Goal: Information Seeking & Learning: Learn about a topic

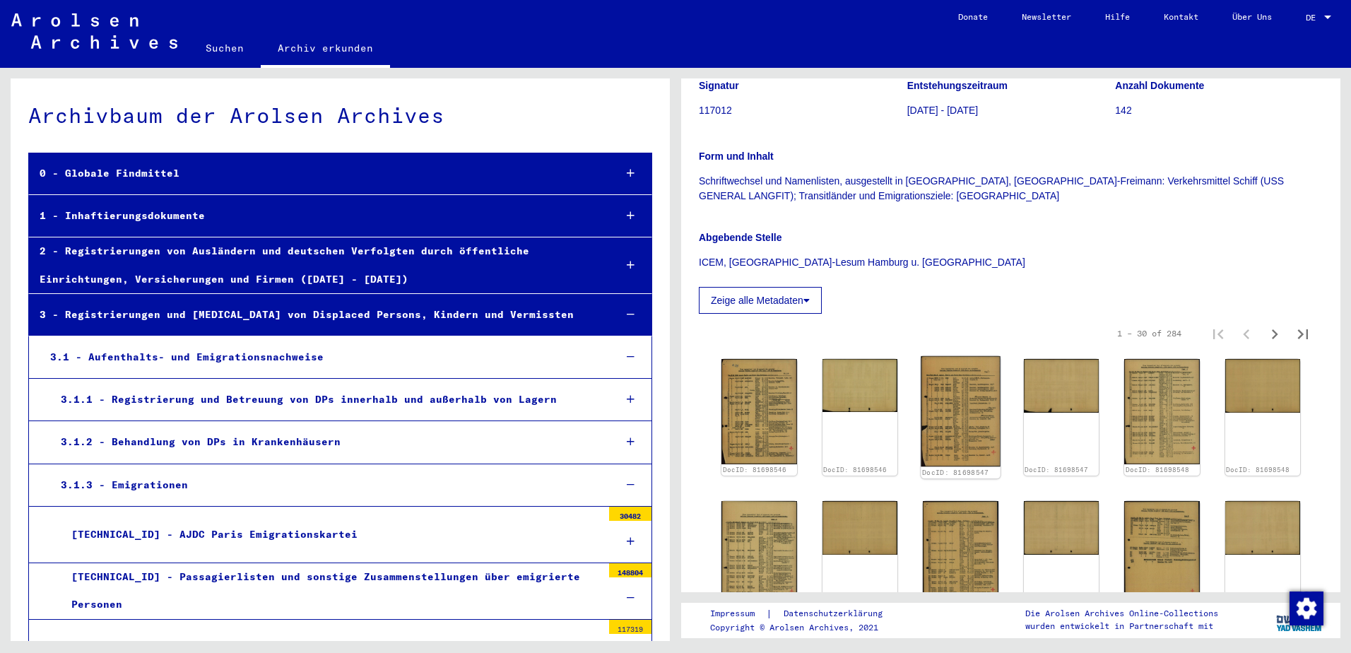
scroll to position [706, 0]
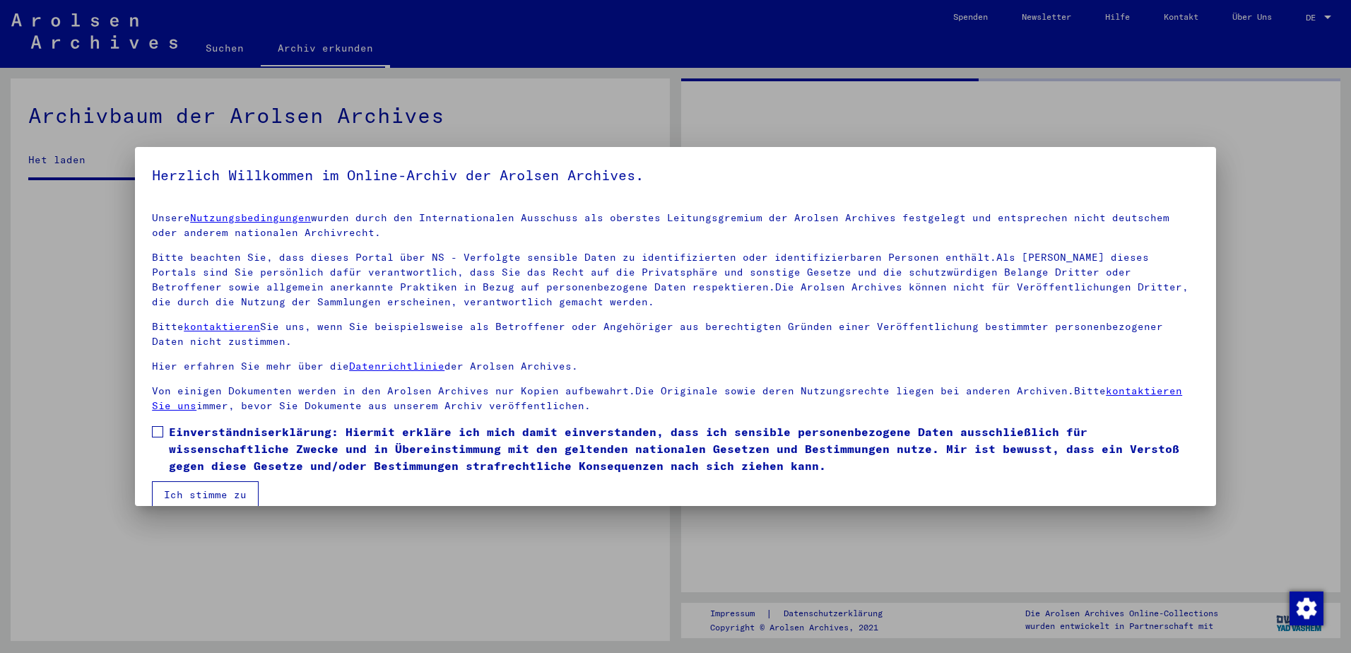
click at [152, 434] on mat-dialog-content "Unsere Nutzungsbedingungen wurden durch den Internationalen Ausschuss als obers…" at bounding box center [675, 354] width 1081 height 307
click at [154, 434] on span at bounding box center [157, 431] width 11 height 11
click at [205, 489] on button "Ich stimme zu" at bounding box center [205, 494] width 107 height 27
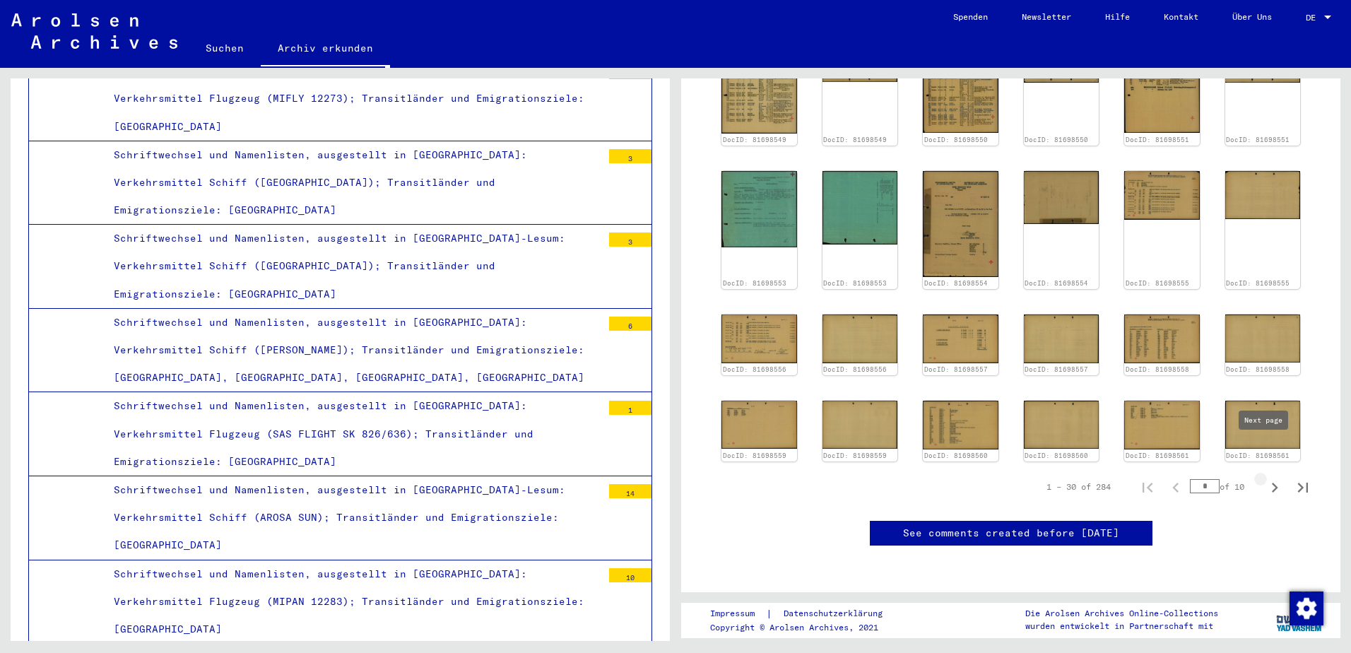
click at [1265, 478] on icon "Next page" at bounding box center [1275, 488] width 20 height 20
type input "*"
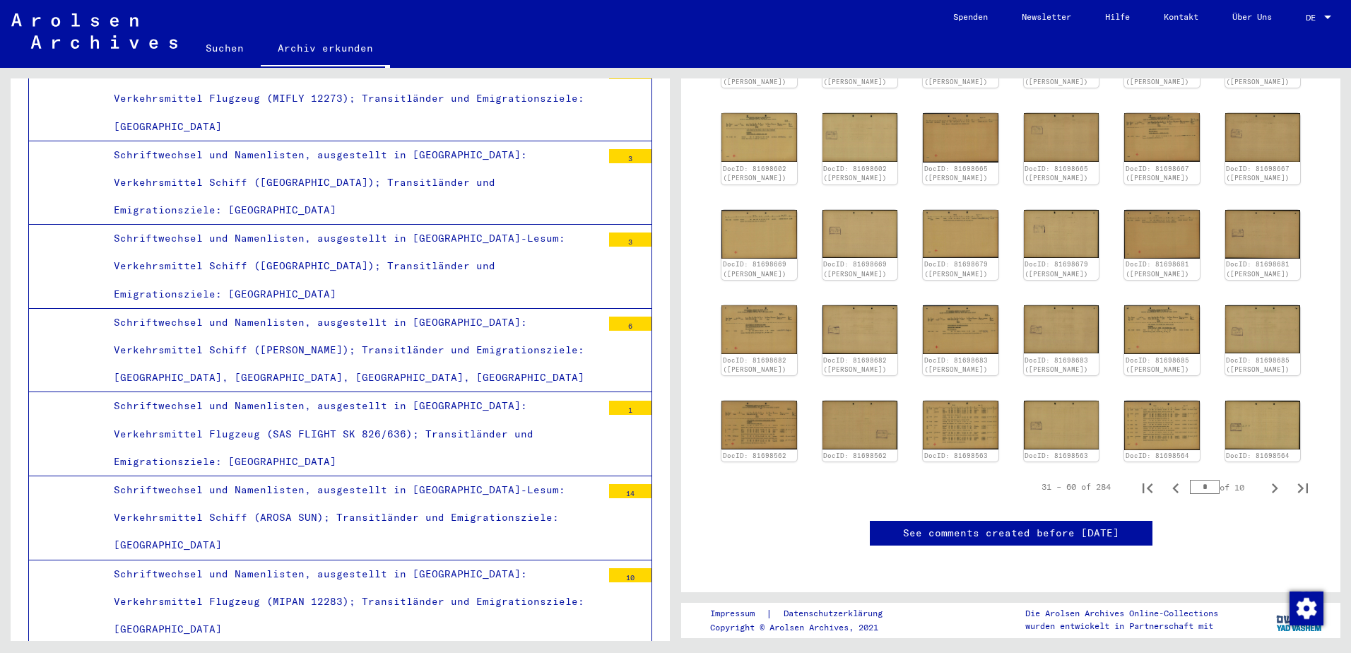
scroll to position [759, 0]
click at [1272, 478] on icon "Next page" at bounding box center [1275, 488] width 20 height 20
type input "*"
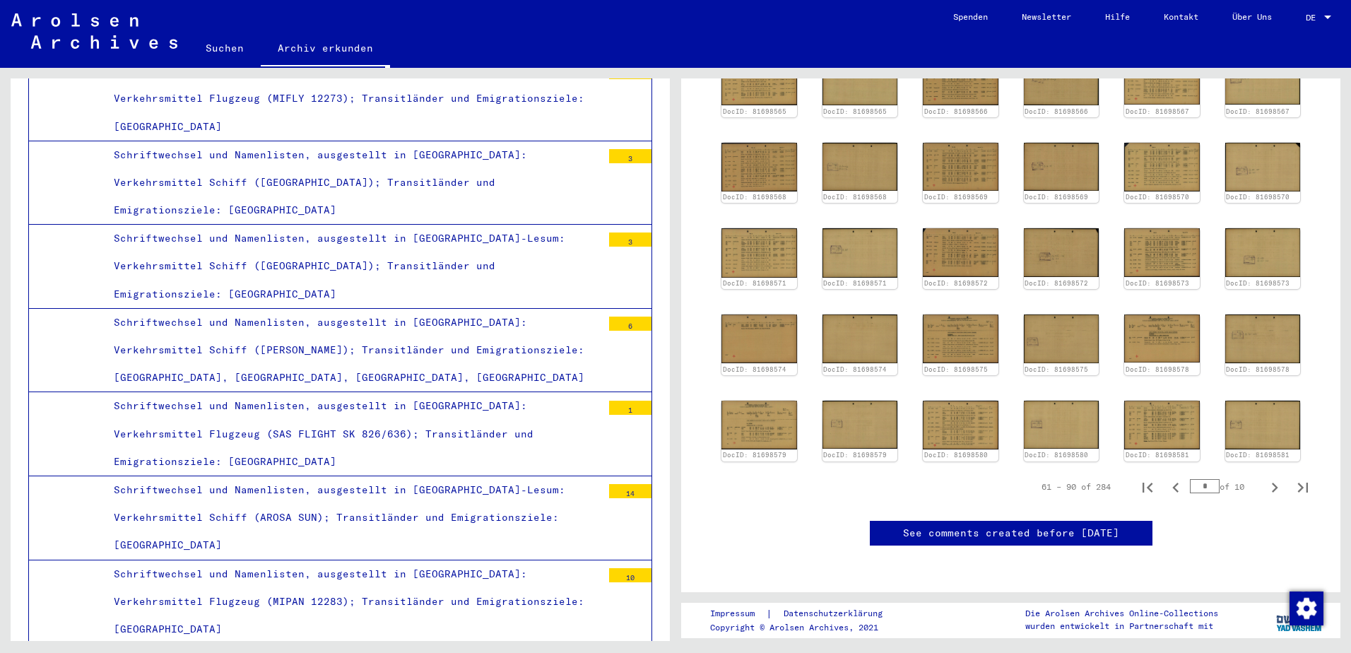
scroll to position [524, 0]
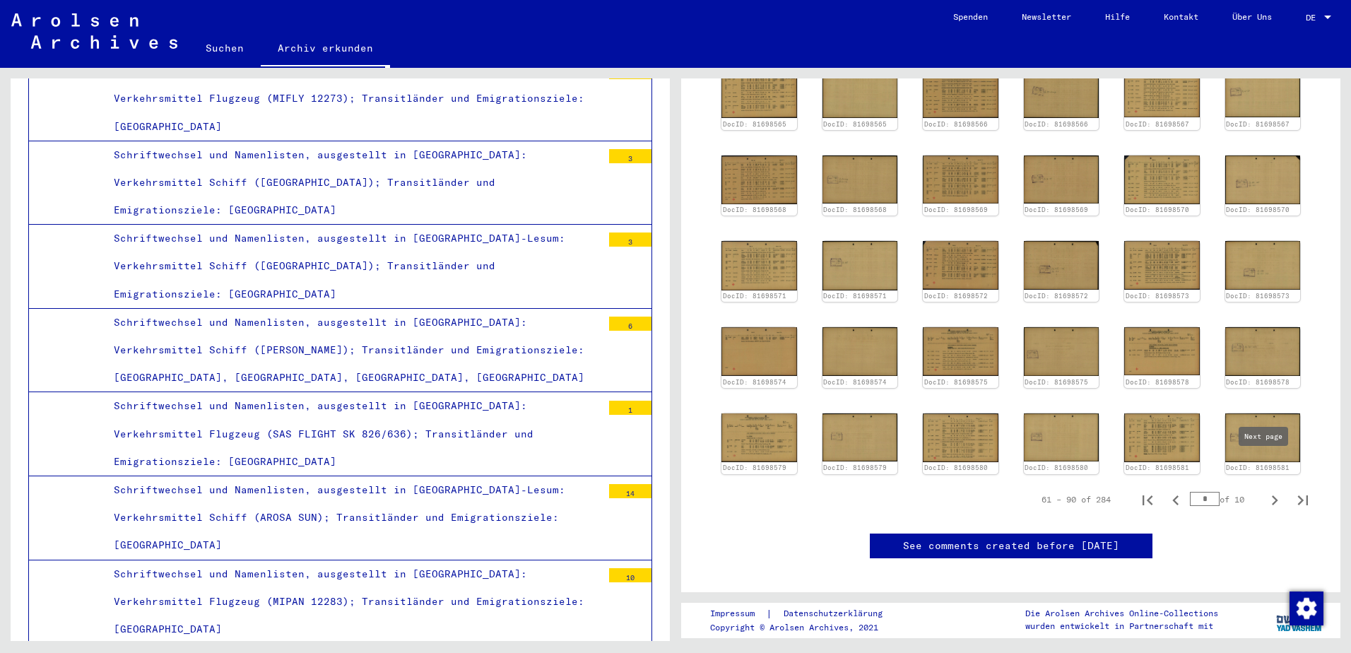
click at [1266, 490] on icon "Next page" at bounding box center [1275, 500] width 20 height 20
type input "*"
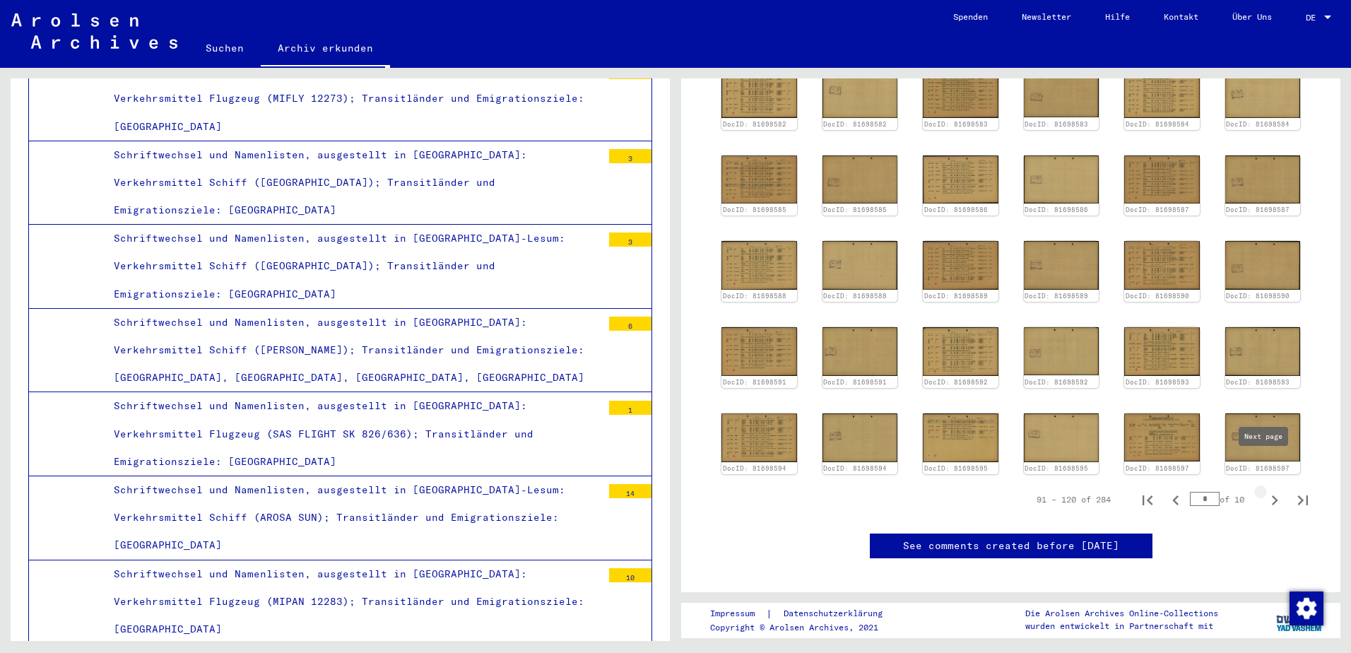
click at [1265, 490] on icon "Next page" at bounding box center [1275, 500] width 20 height 20
type input "*"
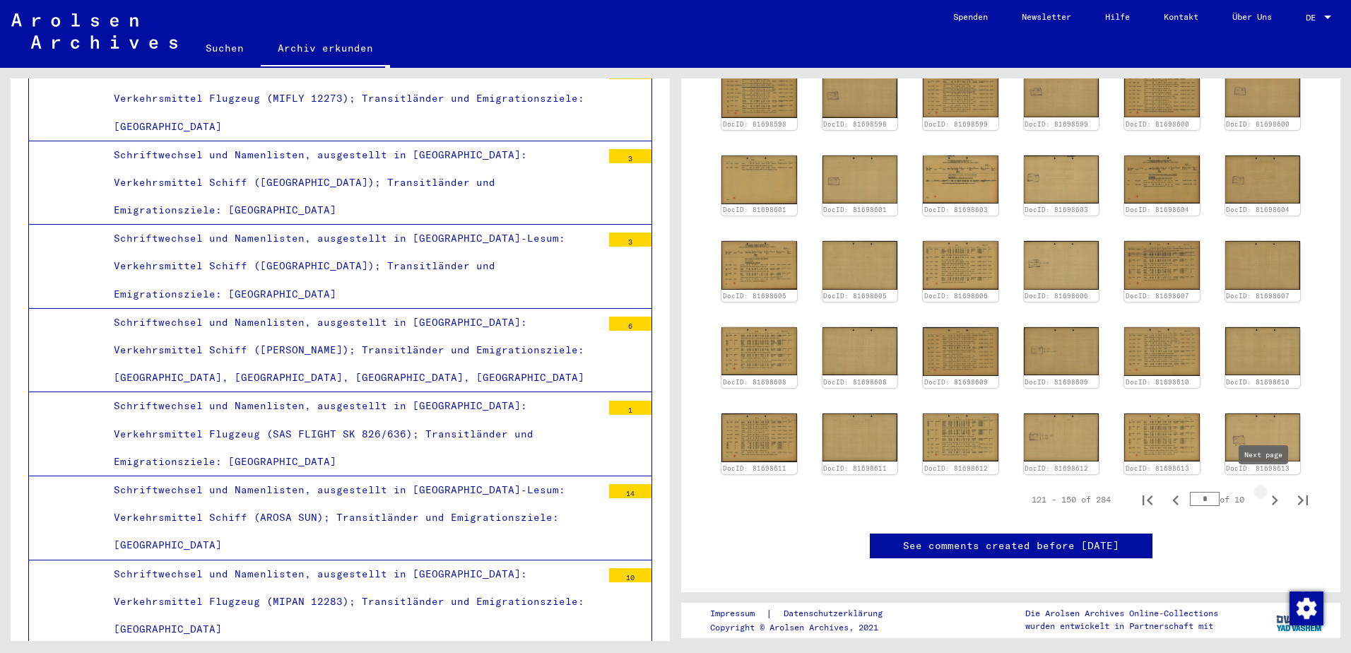
click at [1266, 490] on icon "Next page" at bounding box center [1275, 500] width 20 height 20
type input "*"
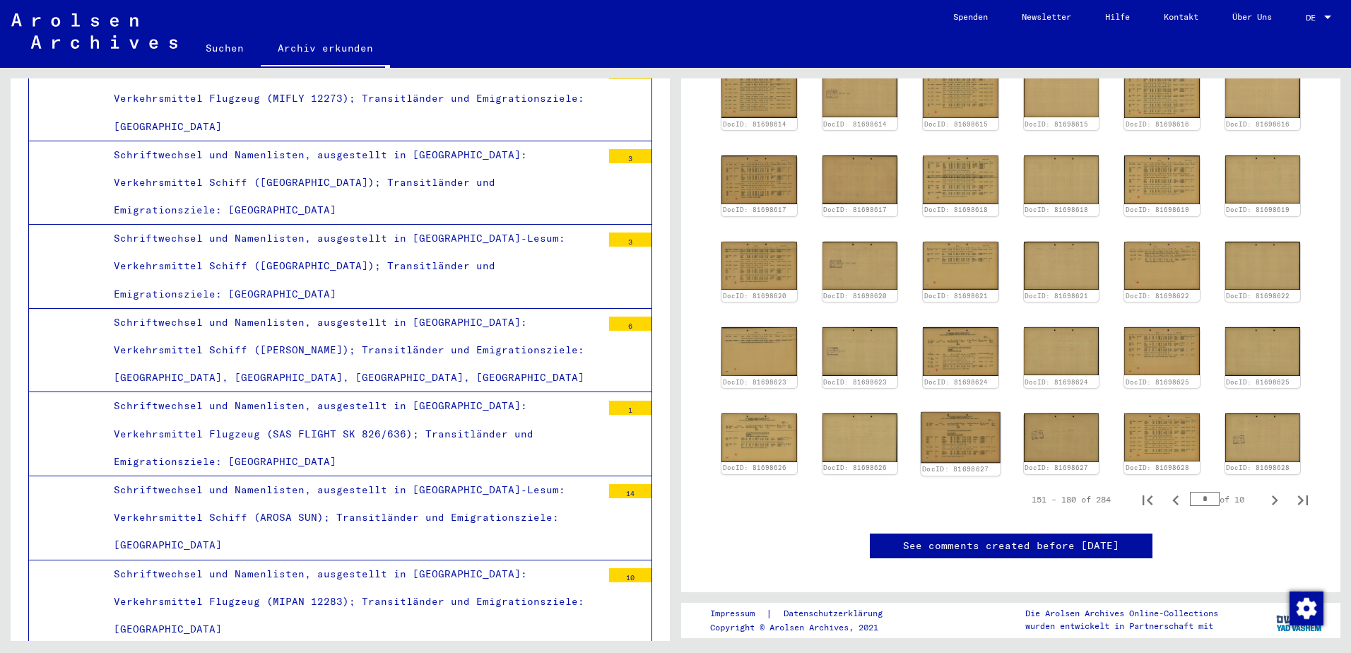
click at [966, 350] on div "DocID: 81698624" at bounding box center [961, 357] width 76 height 61
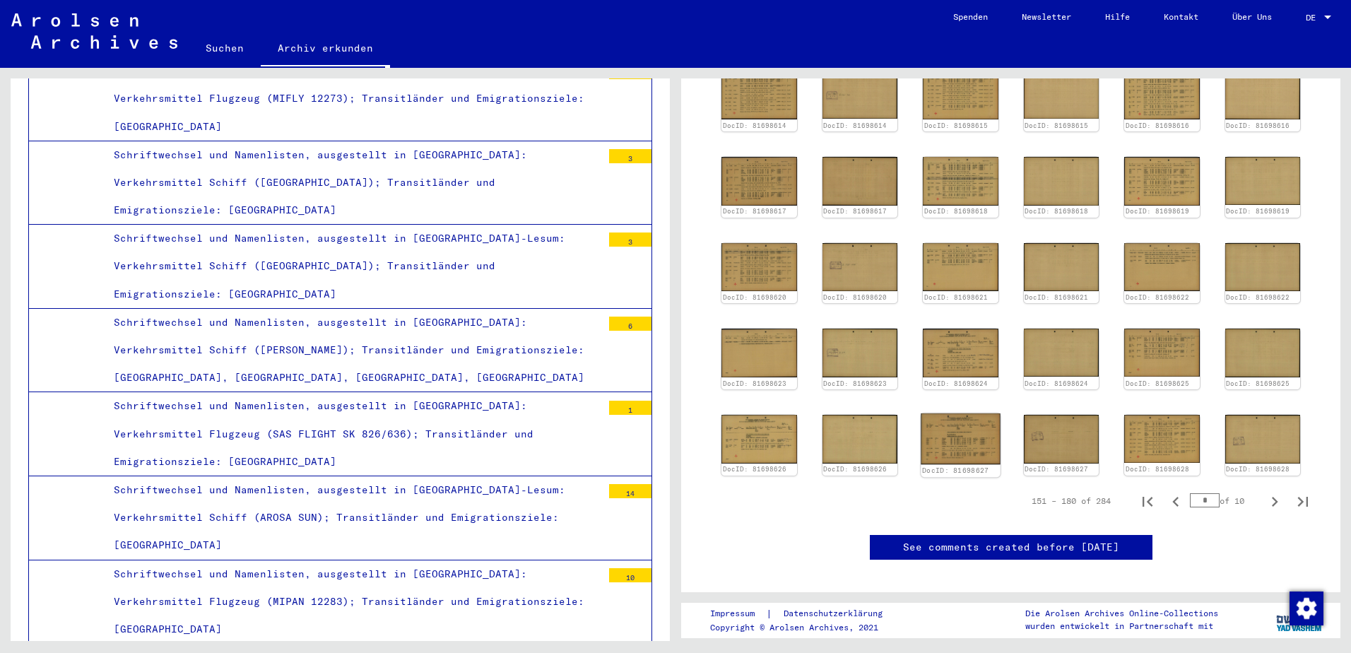
click at [966, 413] on img at bounding box center [960, 438] width 79 height 51
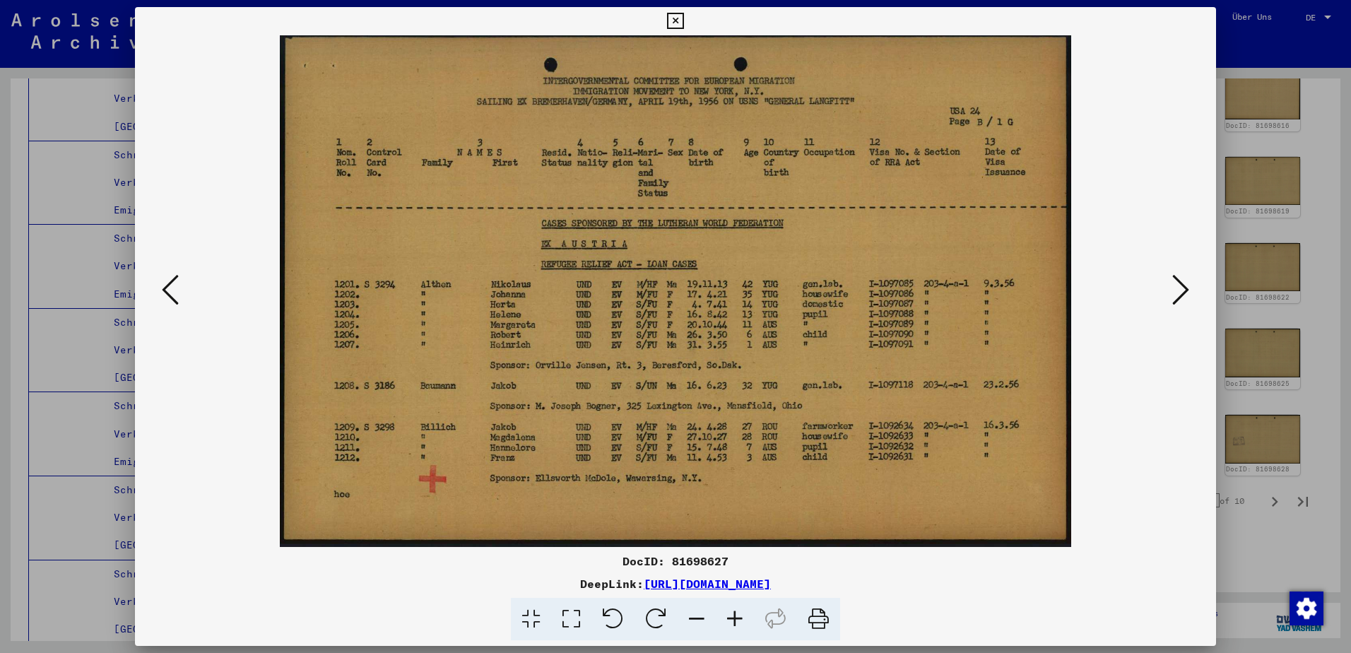
drag, startPoint x: 848, startPoint y: 234, endPoint x: 1229, endPoint y: 448, distance: 436.2
click at [1227, 451] on div at bounding box center [675, 326] width 1351 height 653
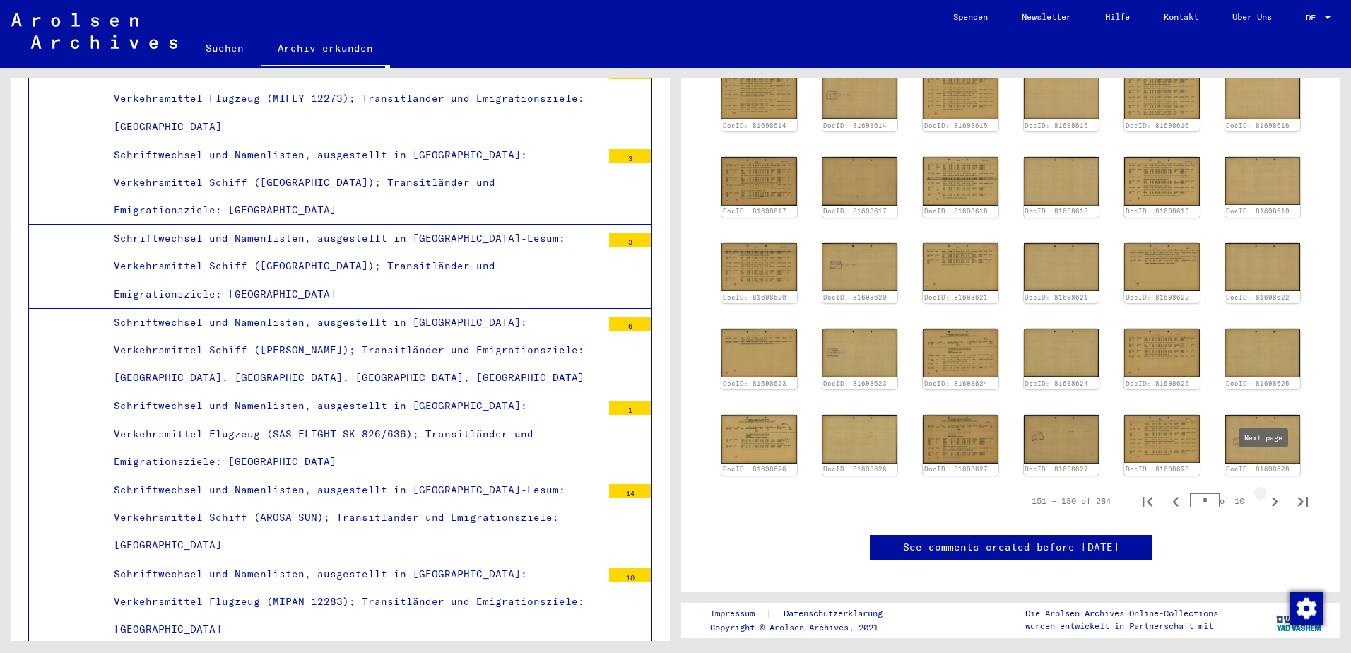
click at [1265, 492] on icon "Next page" at bounding box center [1275, 502] width 20 height 20
type input "*"
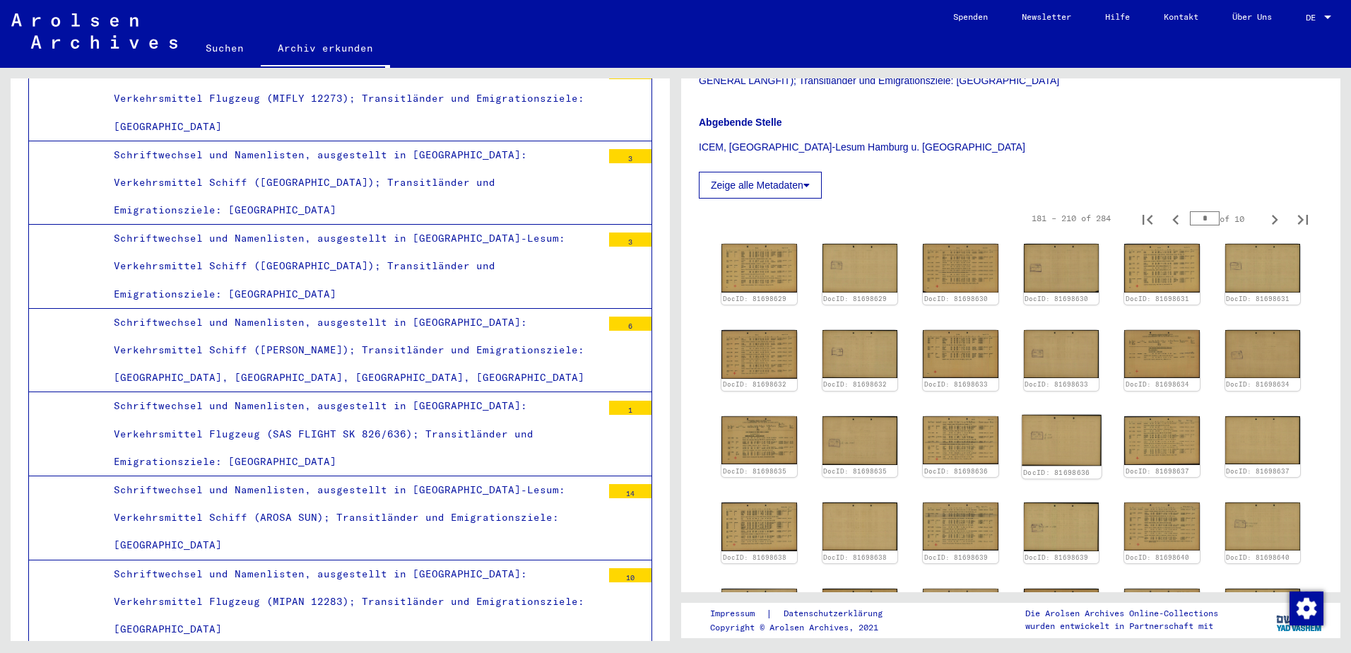
scroll to position [585, 0]
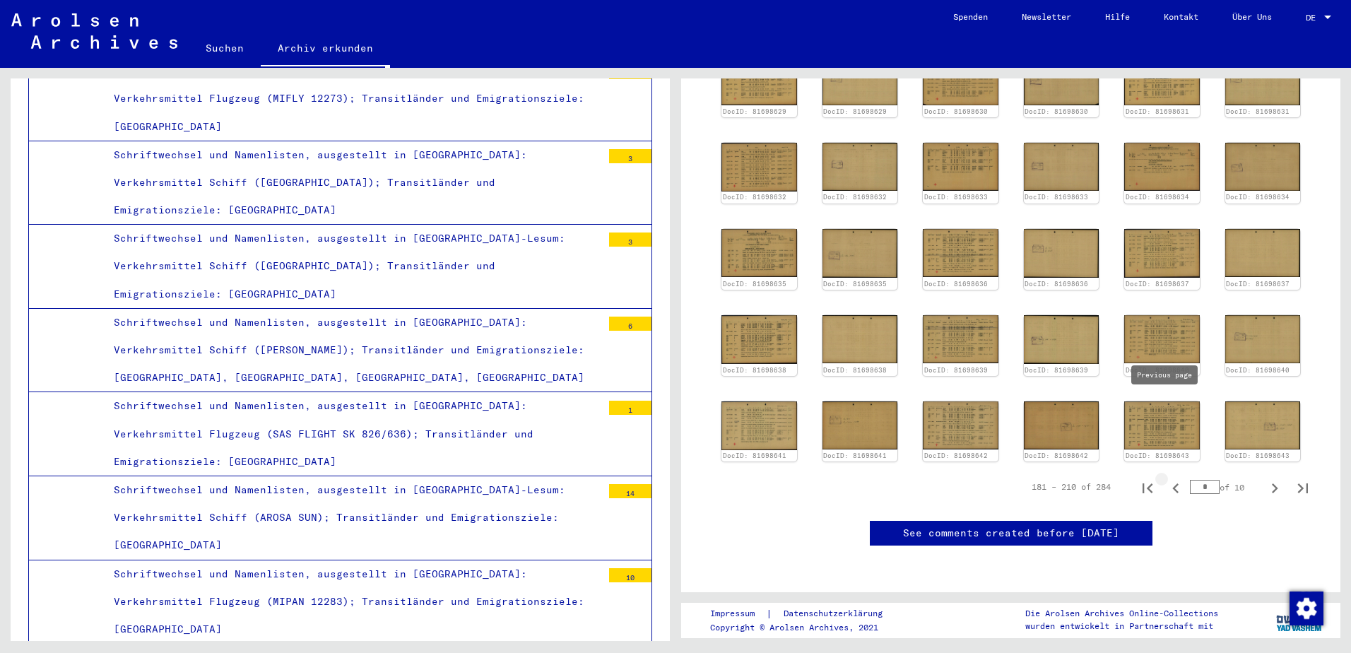
click at [1166, 478] on icon "Previous page" at bounding box center [1176, 488] width 20 height 20
type input "*"
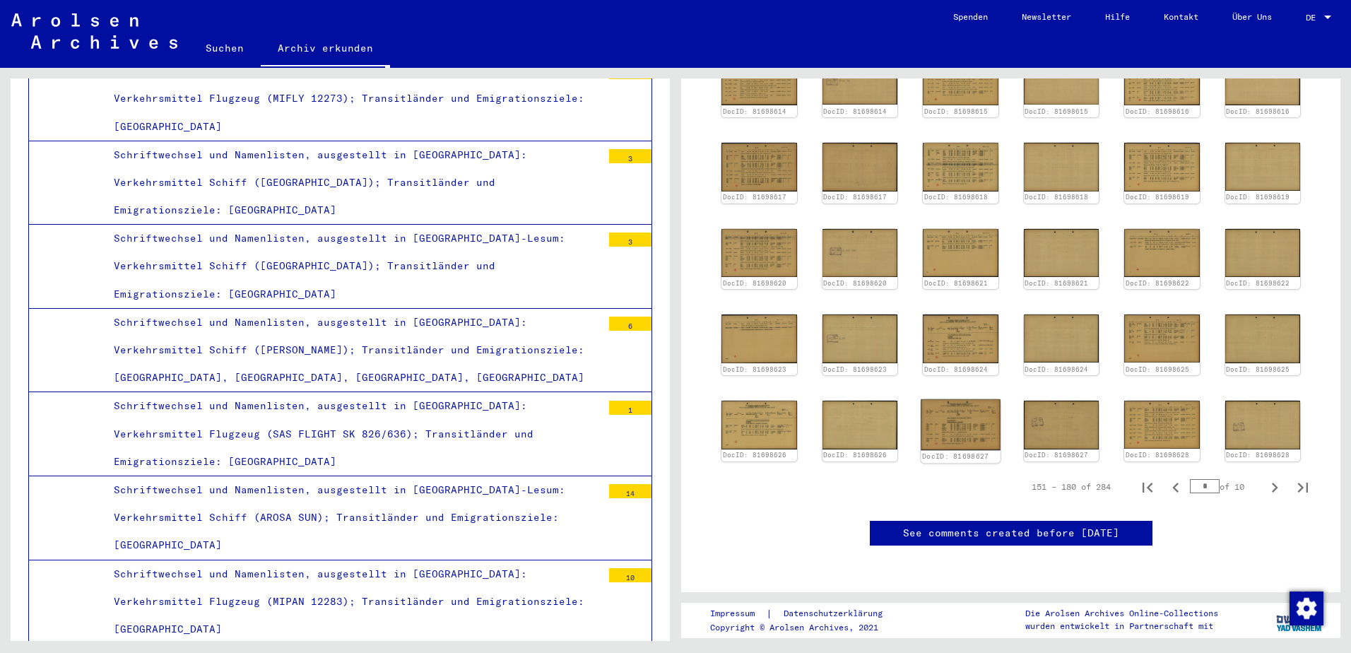
click at [955, 399] on img at bounding box center [960, 424] width 79 height 51
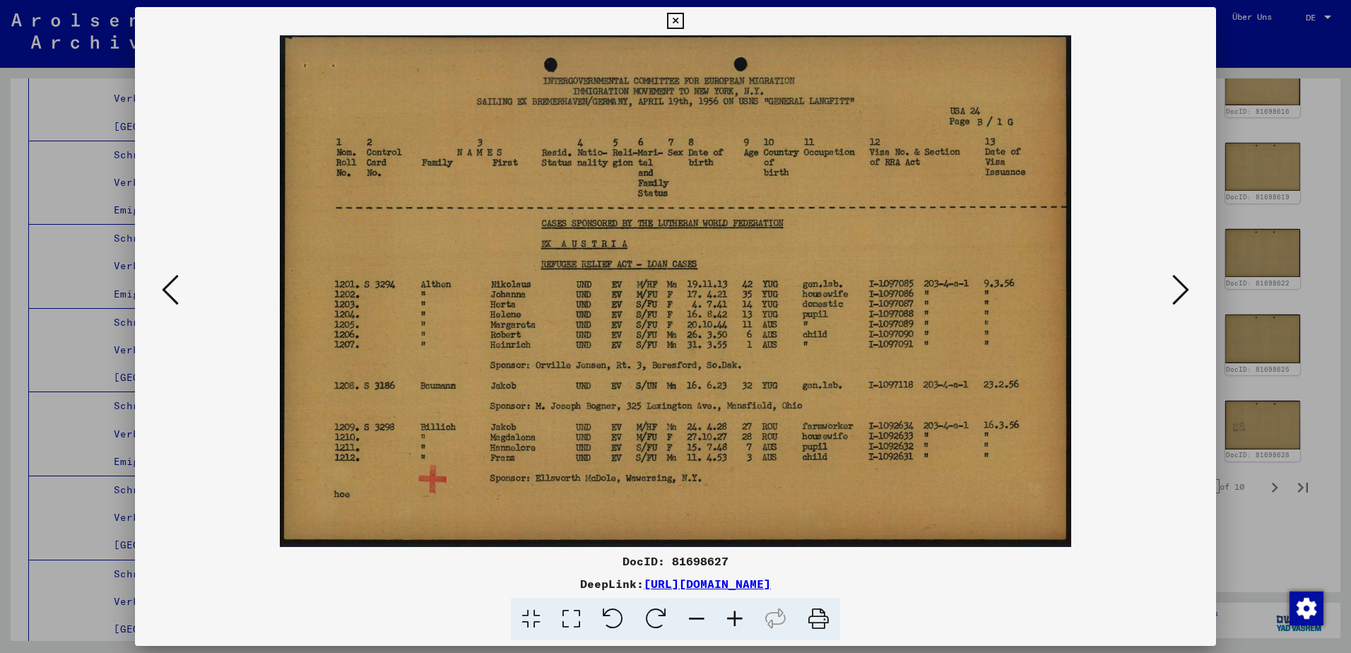
click at [1142, 302] on img at bounding box center [675, 290] width 985 height 511
click at [1161, 289] on img at bounding box center [675, 290] width 985 height 511
drag, startPoint x: 1161, startPoint y: 289, endPoint x: 1170, endPoint y: 287, distance: 8.7
click at [1168, 287] on div at bounding box center [675, 290] width 1081 height 511
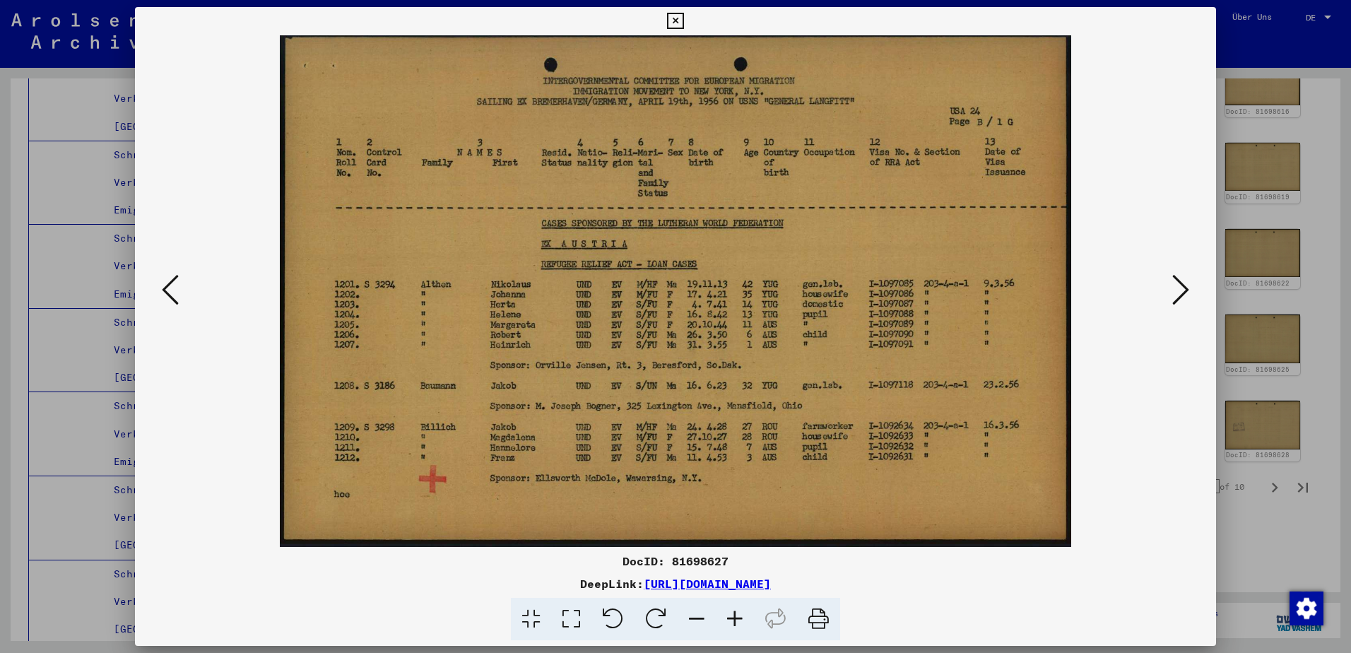
click at [1171, 285] on button at bounding box center [1180, 291] width 25 height 40
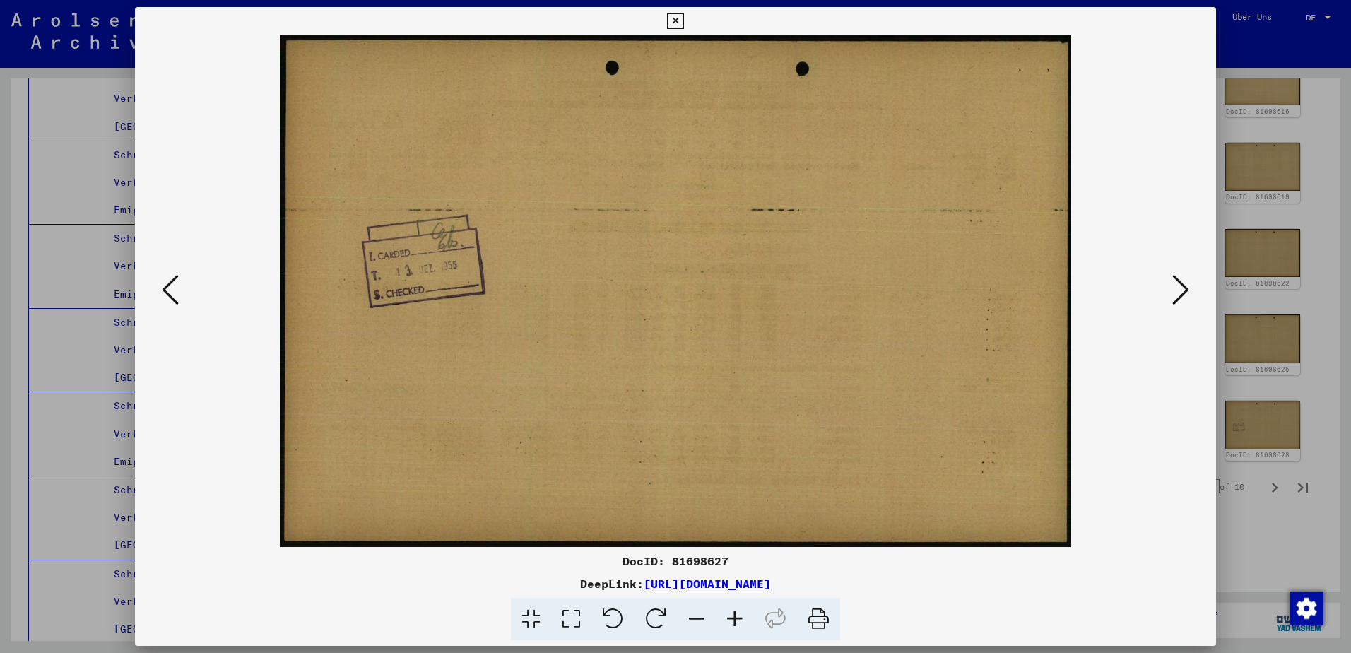
click at [1171, 285] on button at bounding box center [1180, 291] width 25 height 40
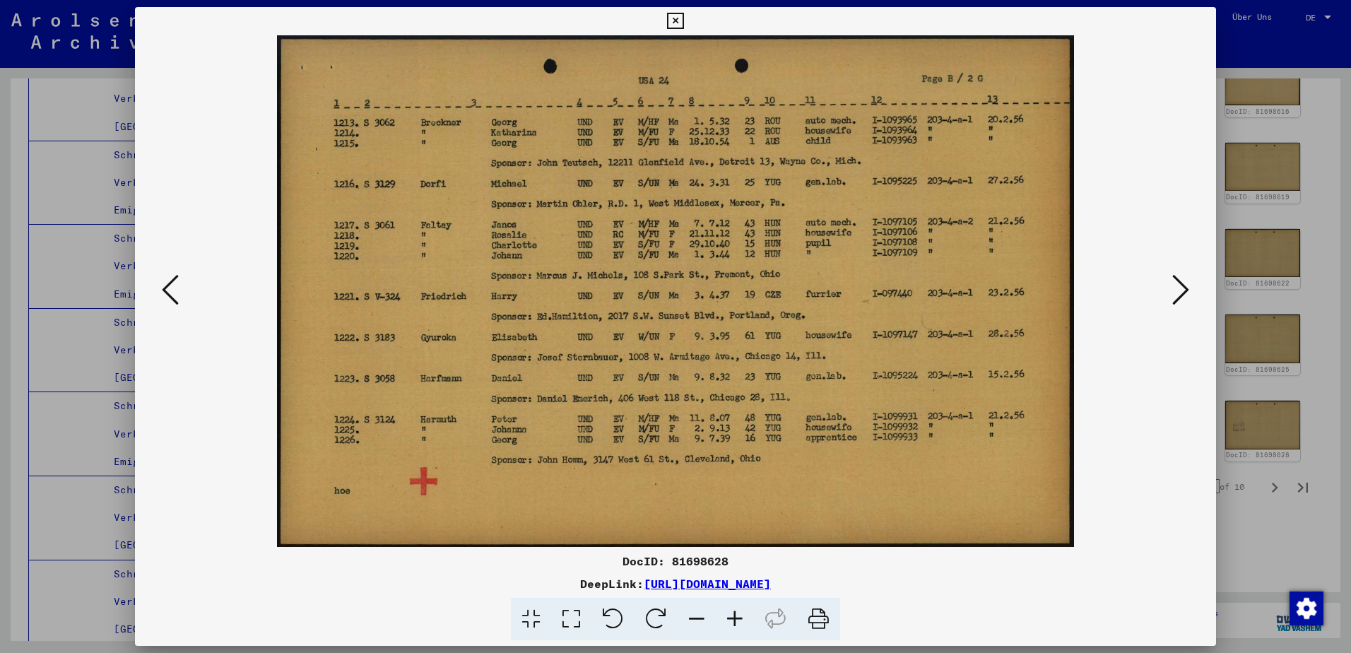
click at [184, 289] on img at bounding box center [675, 290] width 985 height 511
click at [147, 292] on div at bounding box center [675, 290] width 1081 height 511
click at [162, 287] on div at bounding box center [675, 290] width 1081 height 511
click at [162, 287] on icon at bounding box center [170, 290] width 17 height 34
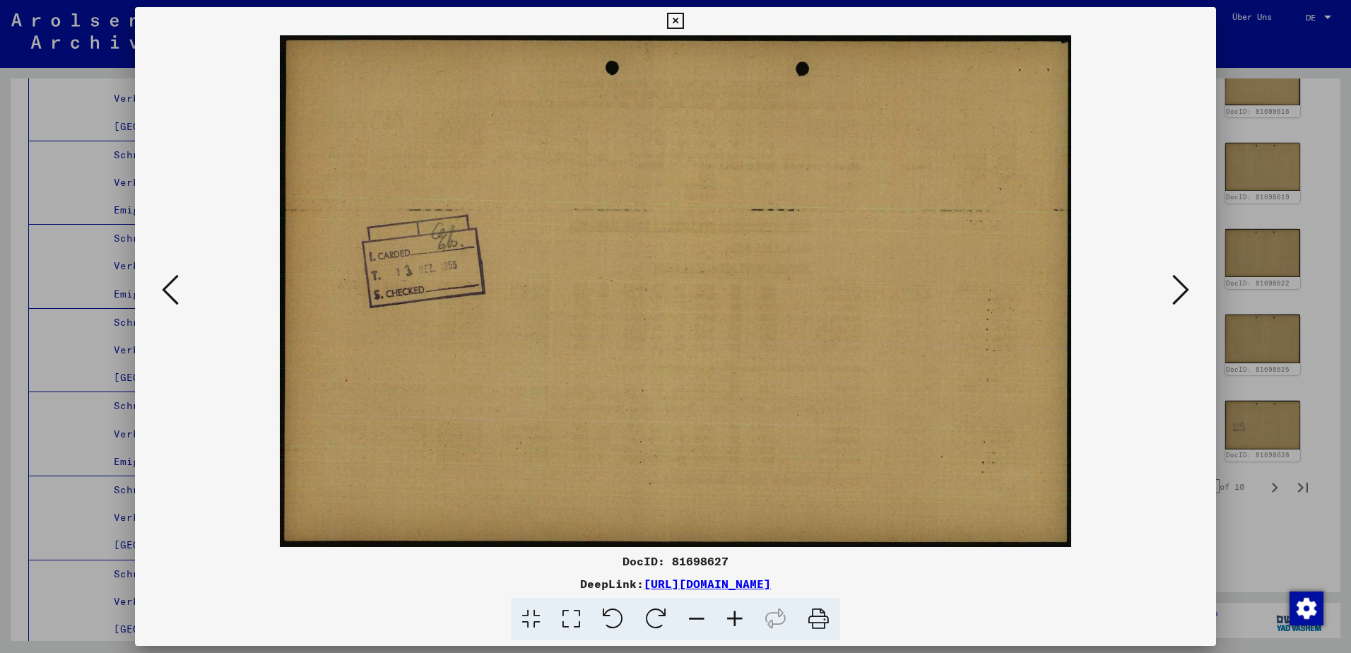
click at [162, 287] on icon at bounding box center [170, 290] width 17 height 34
